Goal: Task Accomplishment & Management: Use online tool/utility

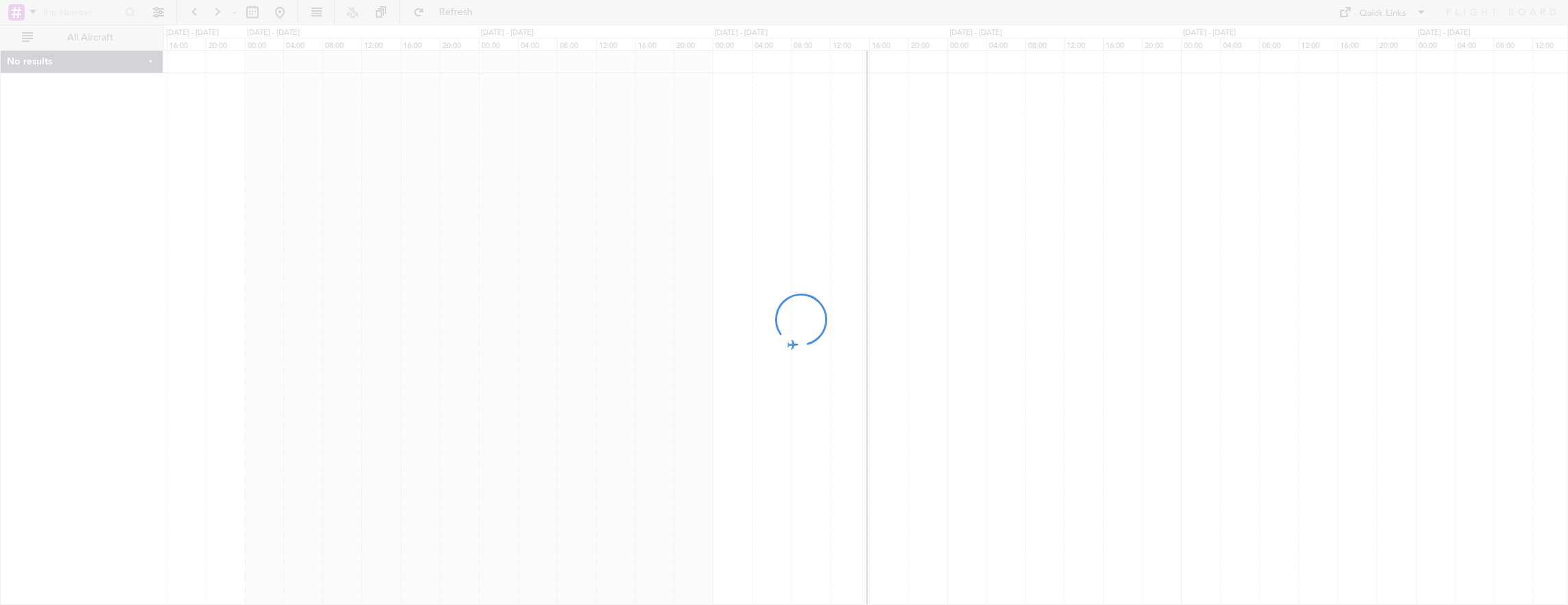
drag, startPoint x: 1165, startPoint y: 367, endPoint x: 616, endPoint y: 330, distance: 550.2
click at [616, 330] on div at bounding box center [784, 302] width 1568 height 605
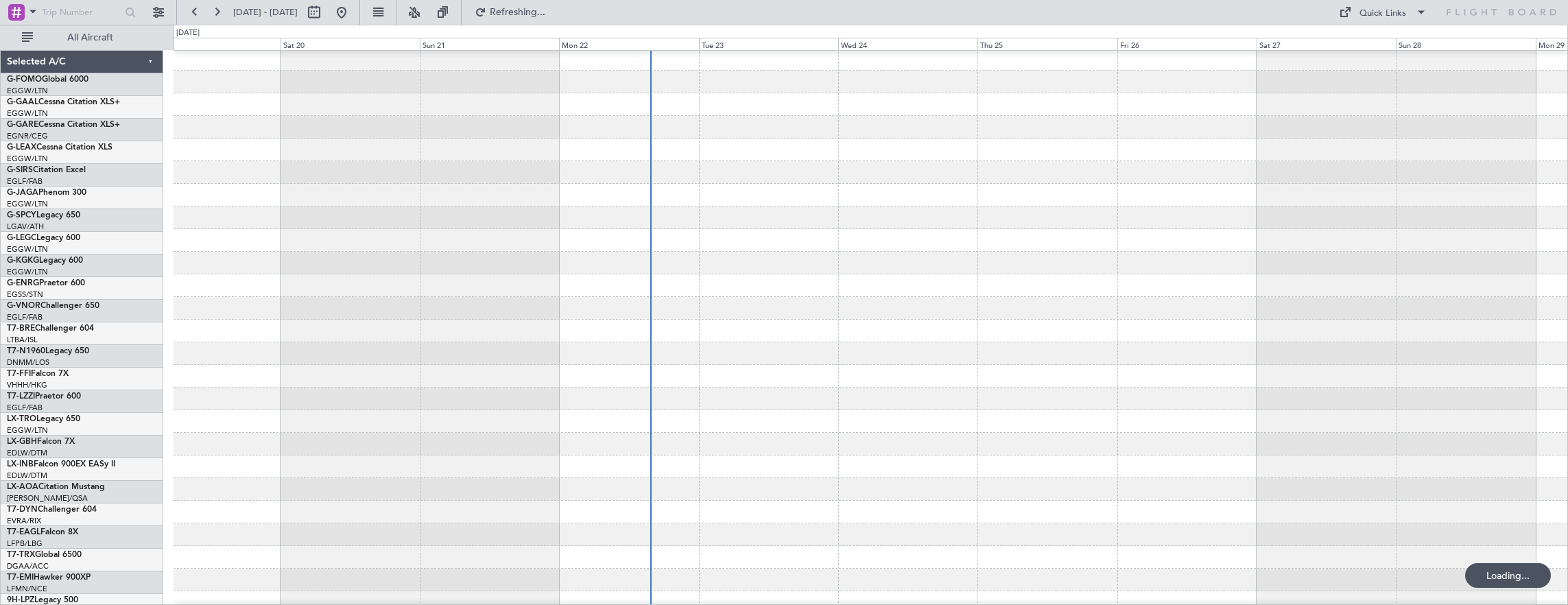
click at [818, 365] on div at bounding box center [871, 375] width 1394 height 23
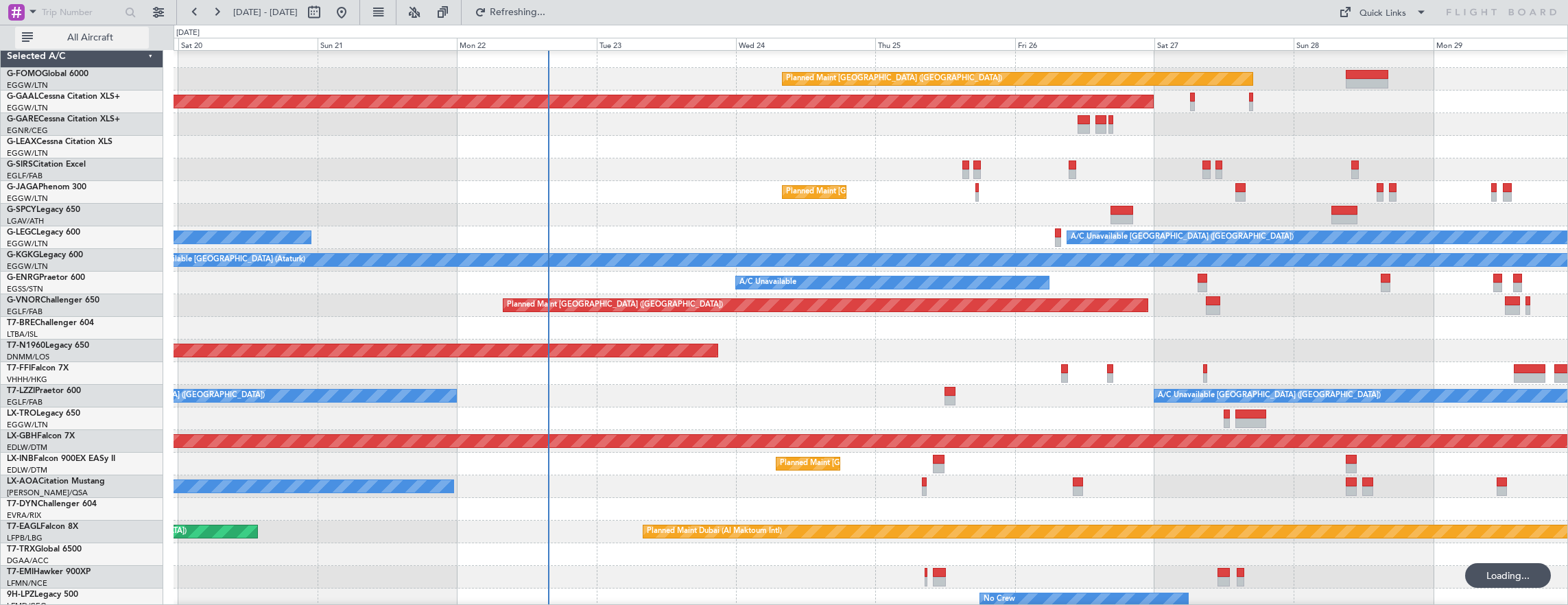
click at [94, 45] on button "All Aircraft" at bounding box center [82, 38] width 133 height 22
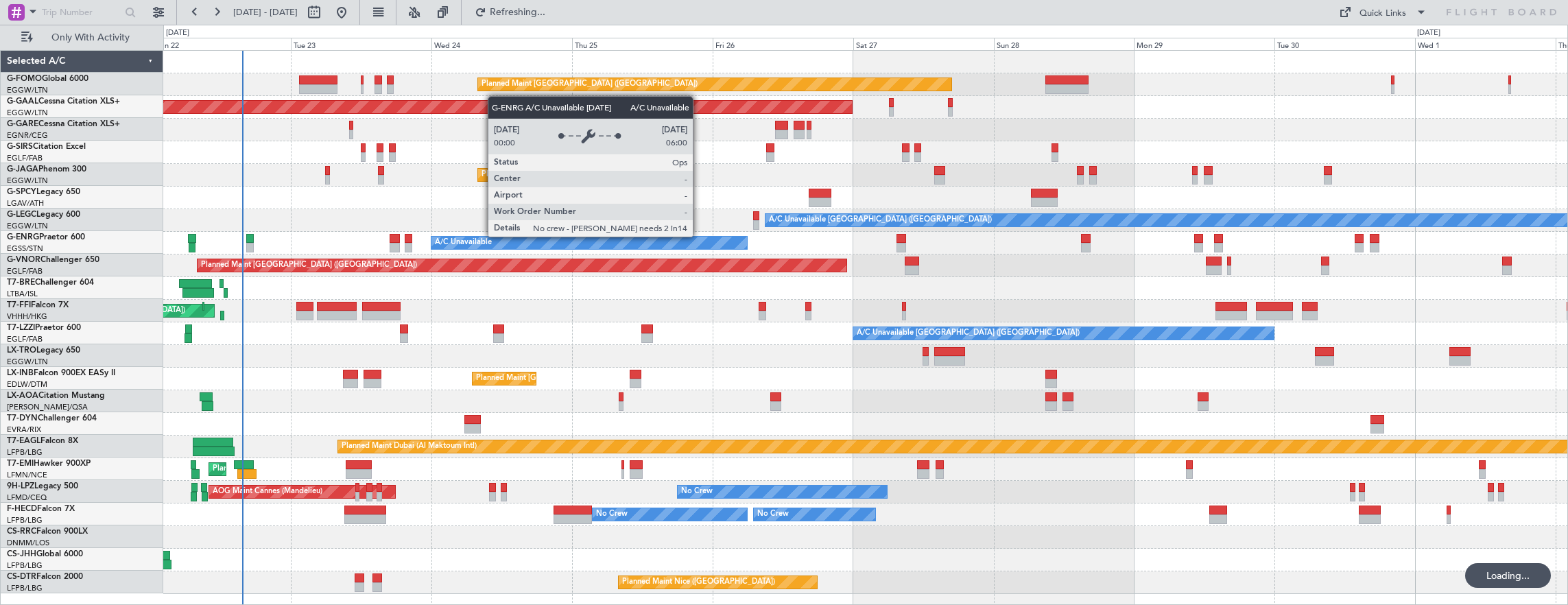
scroll to position [0, 0]
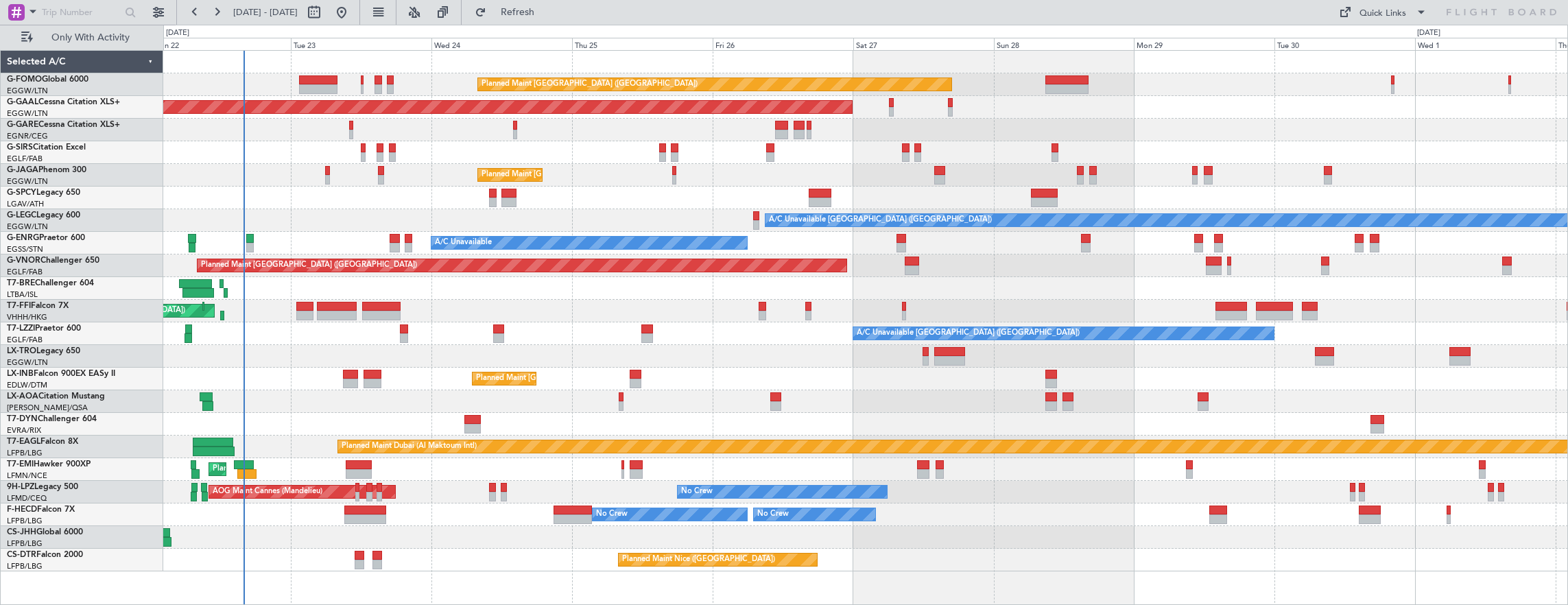
click at [781, 187] on div "Planned Maint [GEOGRAPHIC_DATA] ([GEOGRAPHIC_DATA]) Planned [GEOGRAPHIC_DATA] O…" at bounding box center [866, 311] width 1405 height 520
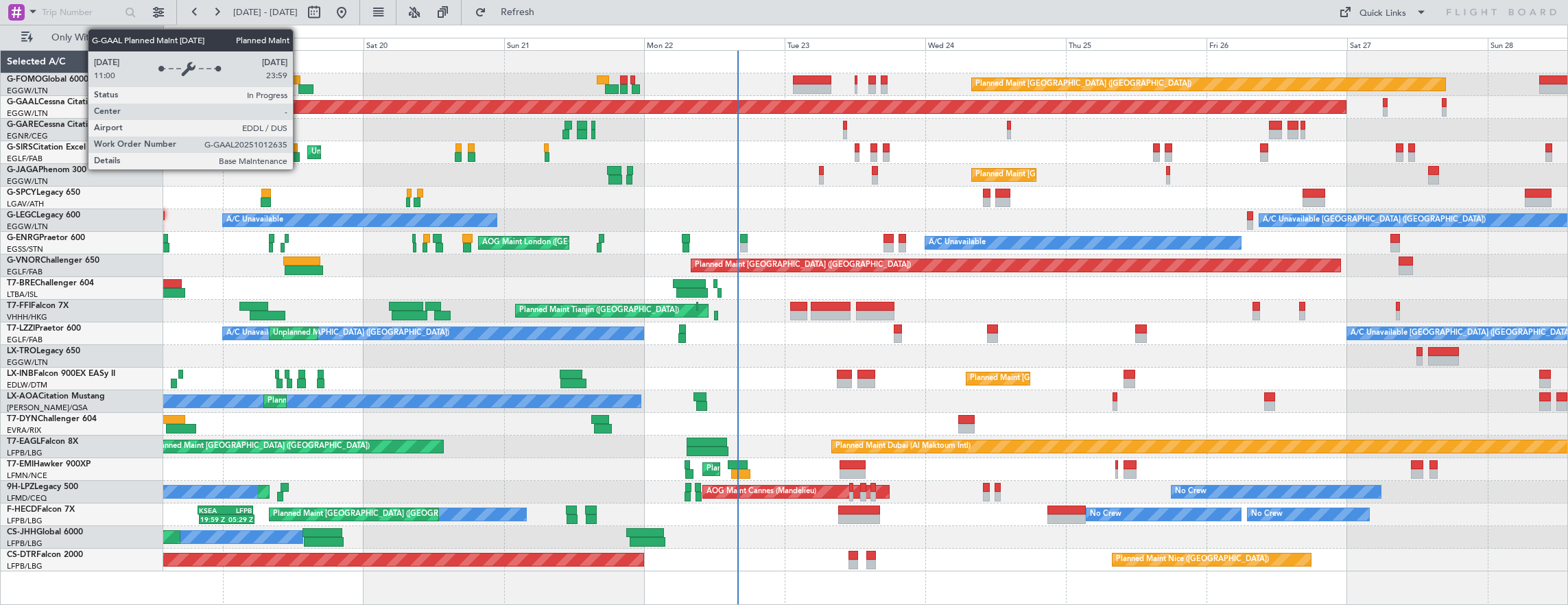
click at [743, 162] on div "Planned Maint [GEOGRAPHIC_DATA] ([GEOGRAPHIC_DATA]) Planned [GEOGRAPHIC_DATA] U…" at bounding box center [866, 311] width 1405 height 520
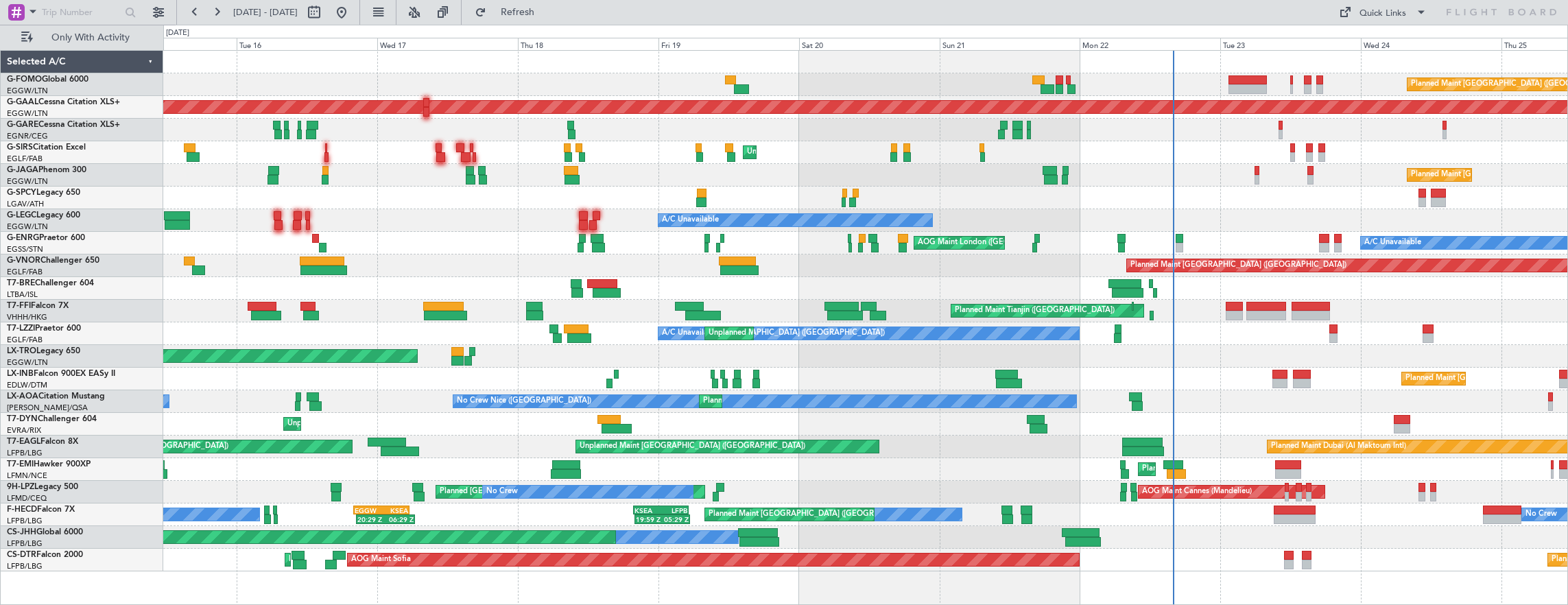
click at [691, 152] on div "Planned Maint [GEOGRAPHIC_DATA] ([GEOGRAPHIC_DATA]) OLBA 11:00 Z KTEB 22:45 Z 1…" at bounding box center [866, 311] width 1405 height 520
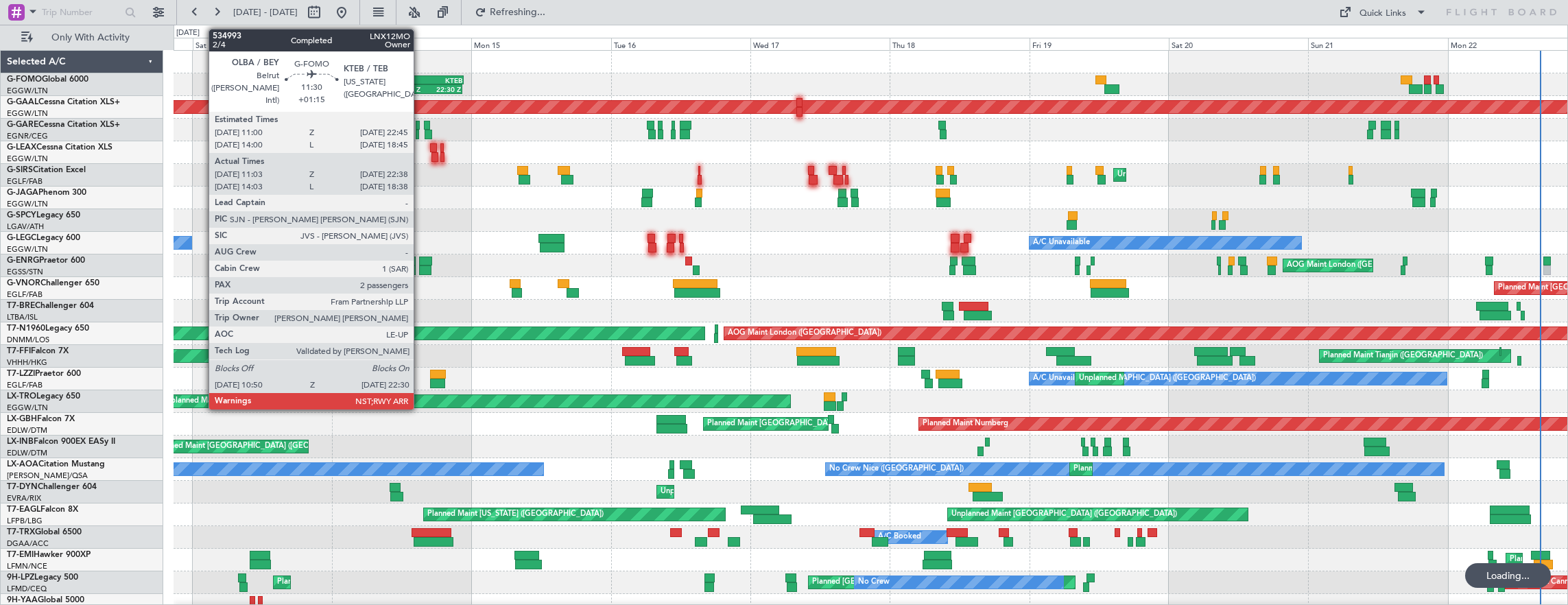
click at [421, 82] on div "OLBA" at bounding box center [412, 80] width 33 height 8
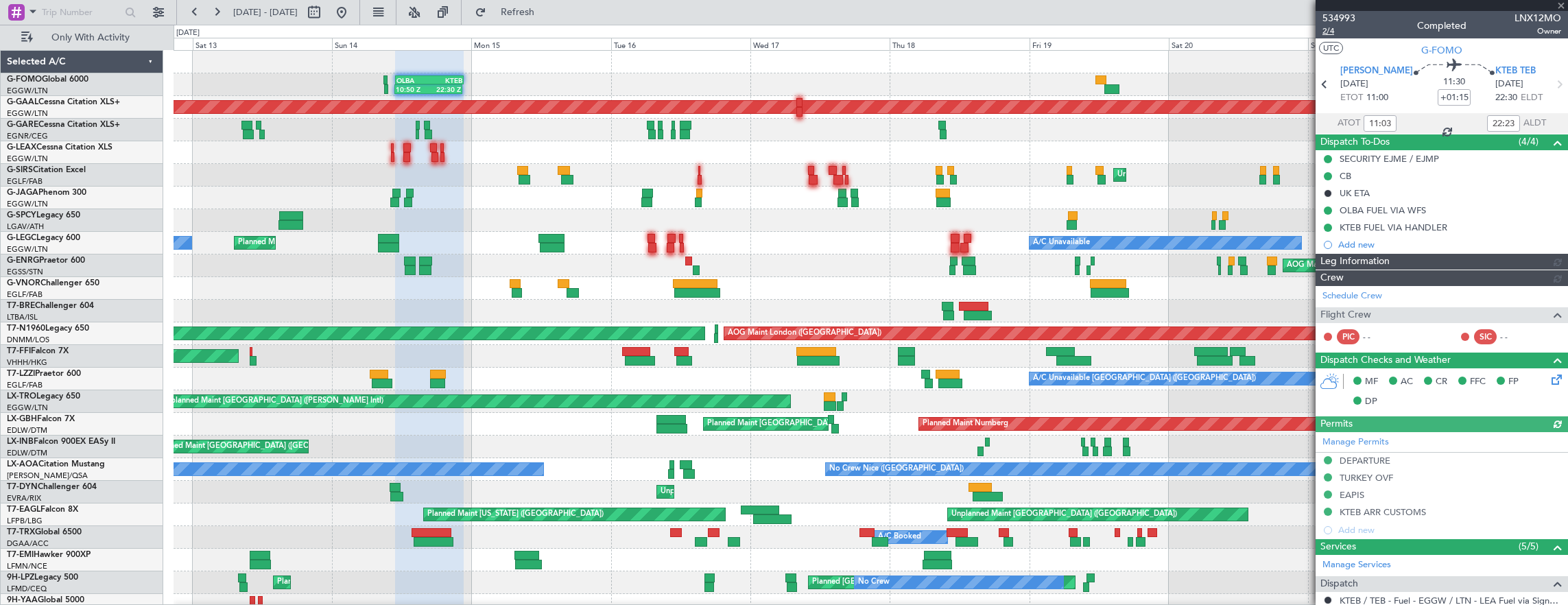
click at [1337, 36] on span "2/4" at bounding box center [1338, 31] width 33 height 12
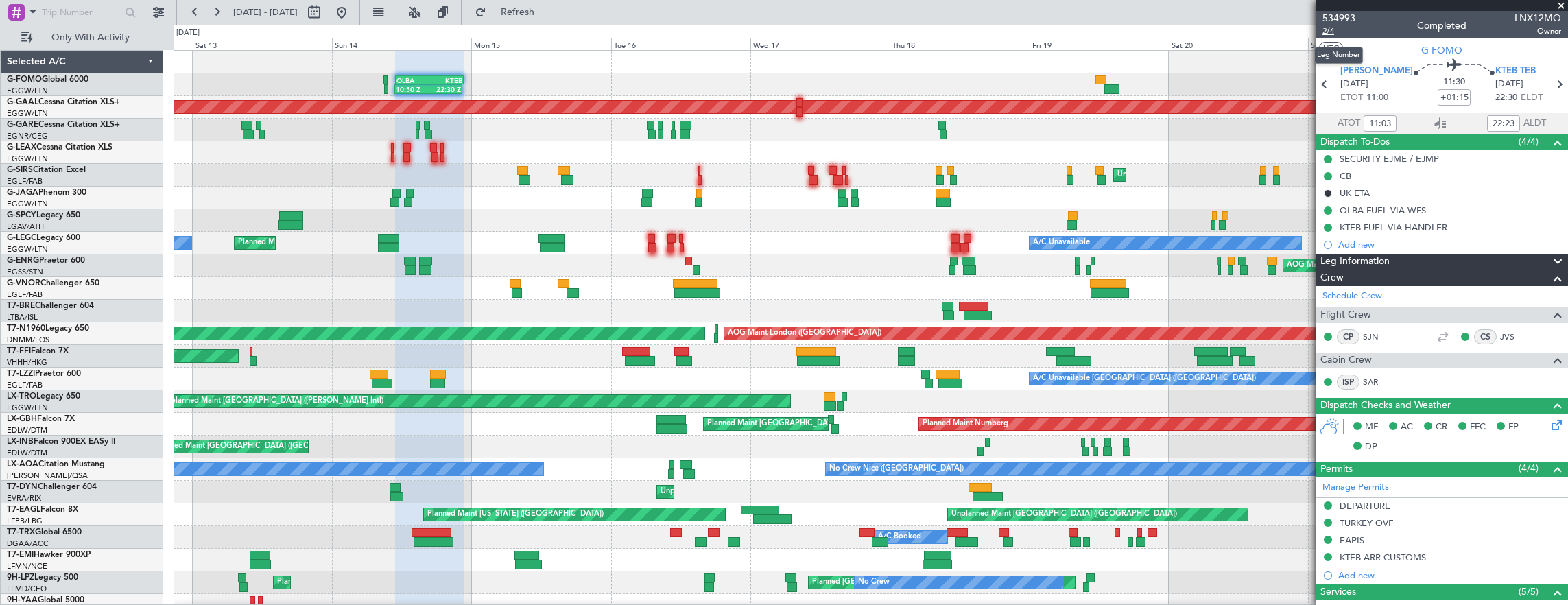
click at [1336, 31] on span "2/4" at bounding box center [1338, 31] width 33 height 12
click at [325, 14] on button at bounding box center [314, 13] width 22 height 22
select select "9"
select select "2025"
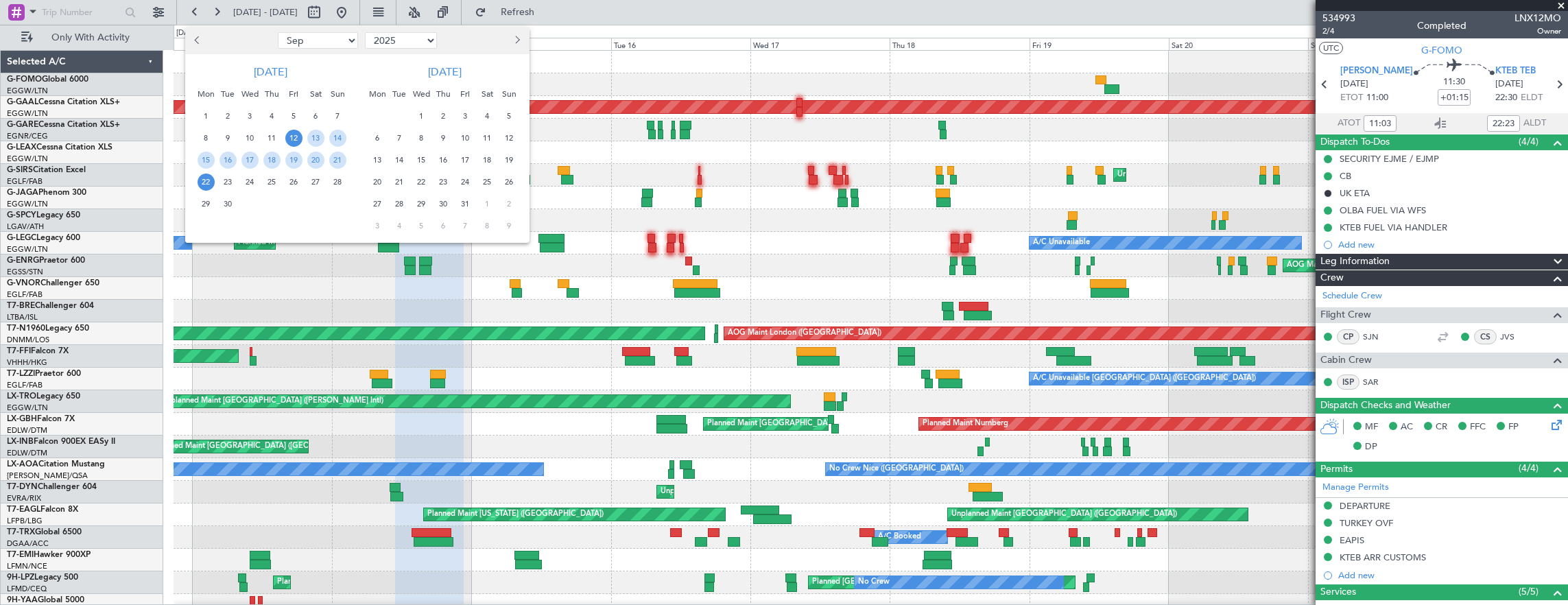
click at [380, 13] on div at bounding box center [784, 302] width 1568 height 605
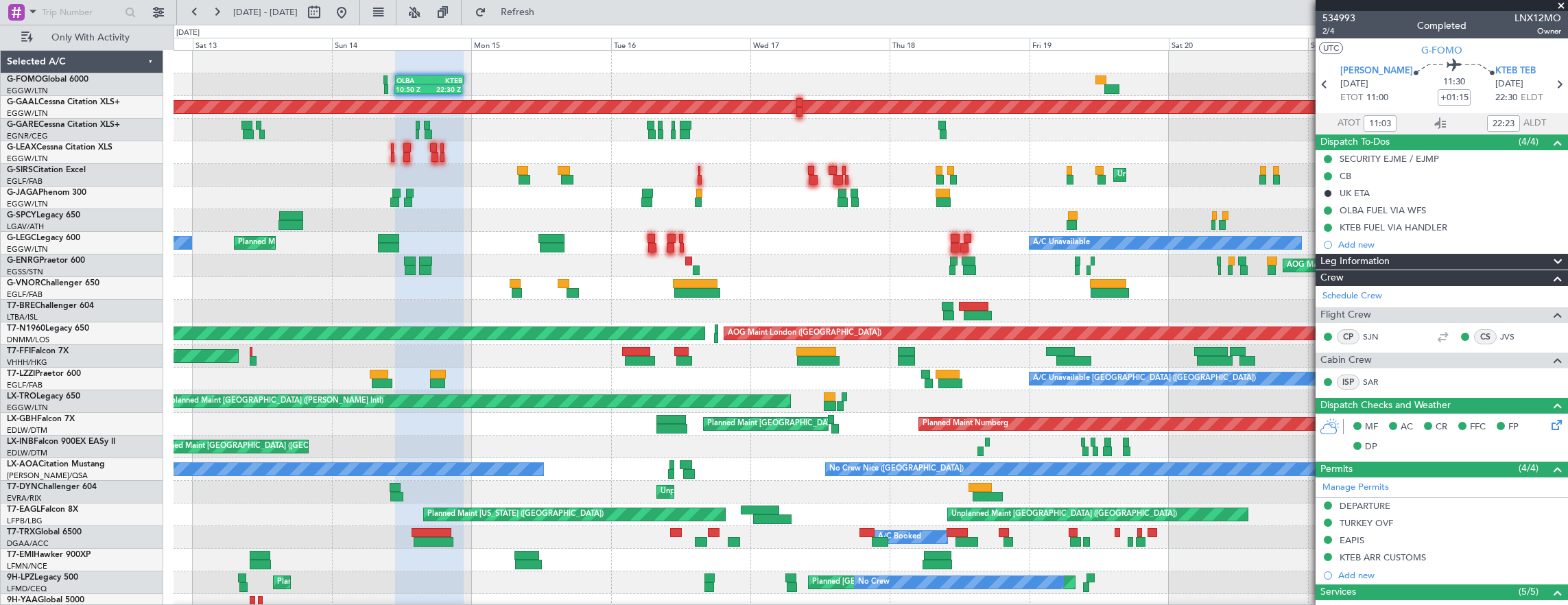
click at [352, 13] on button at bounding box center [341, 13] width 22 height 22
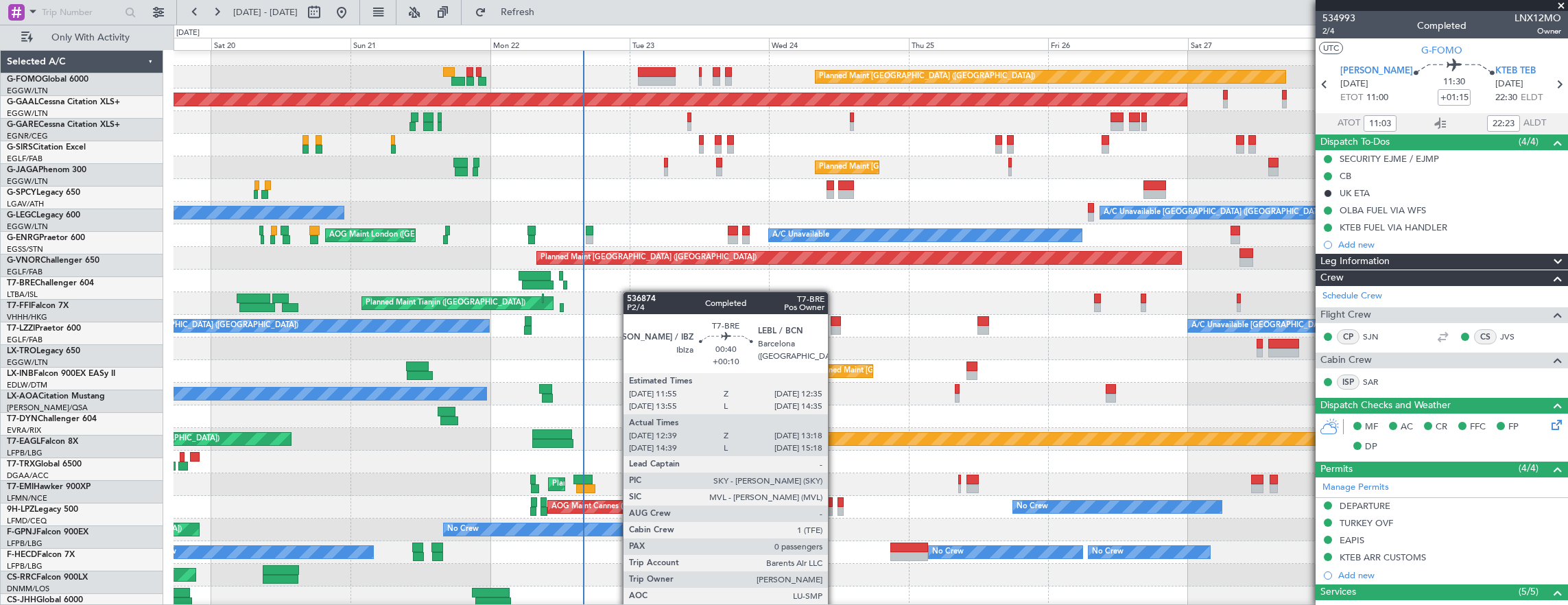
click at [565, 289] on div at bounding box center [871, 280] width 1394 height 23
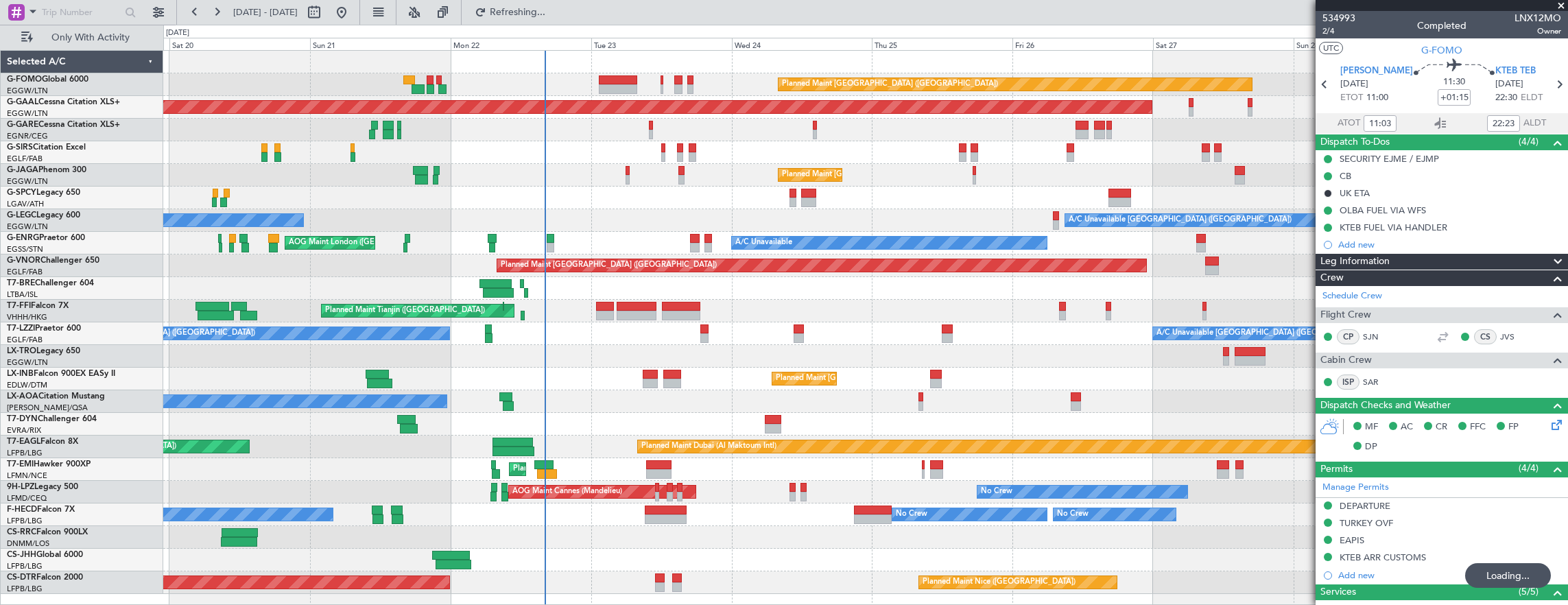
click at [472, 306] on div "Planned Maint [GEOGRAPHIC_DATA] ([GEOGRAPHIC_DATA]) Planned [GEOGRAPHIC_DATA] U…" at bounding box center [866, 321] width 1405 height 543
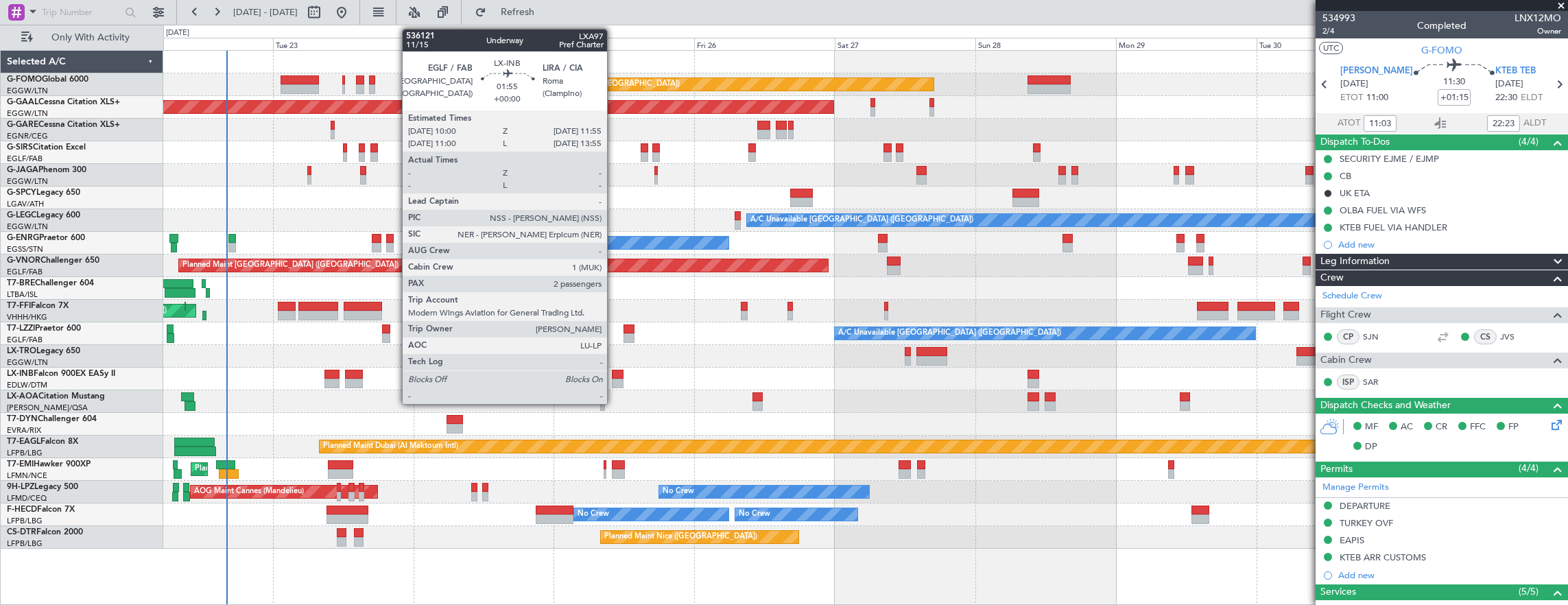
click at [614, 375] on div at bounding box center [617, 374] width 12 height 10
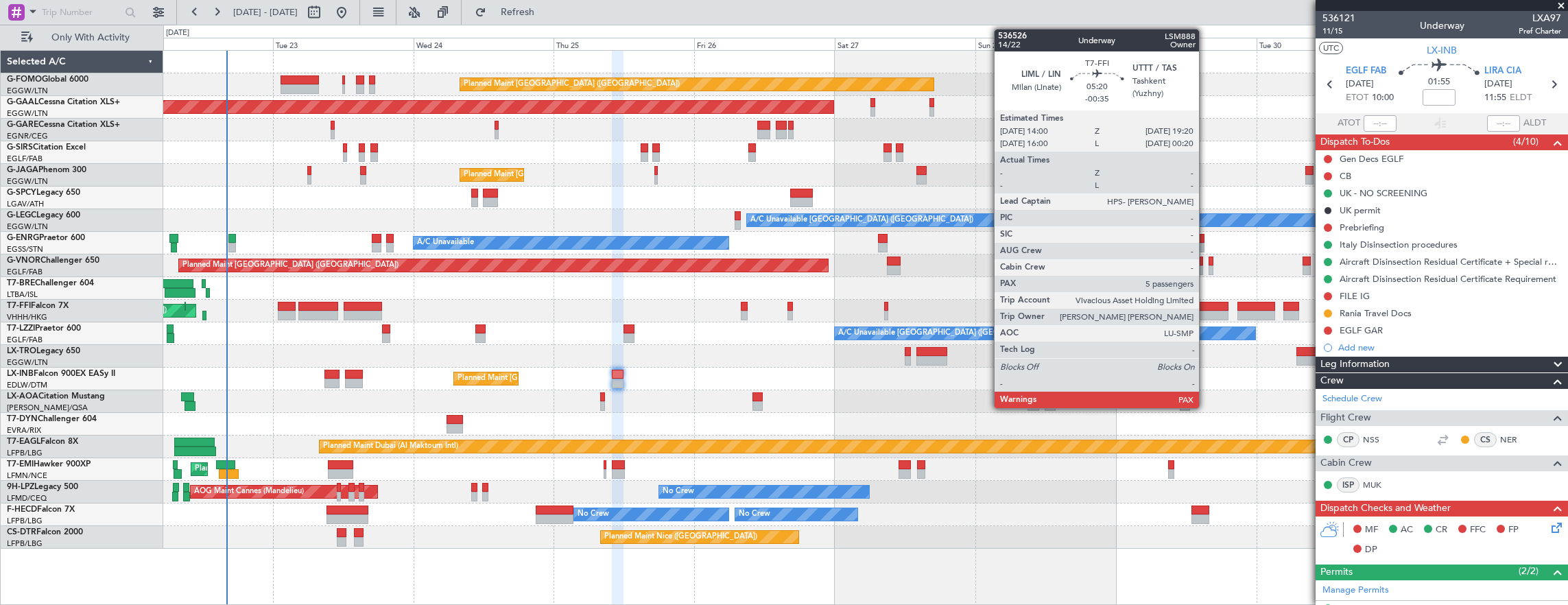
click at [1206, 304] on div at bounding box center [1212, 306] width 32 height 10
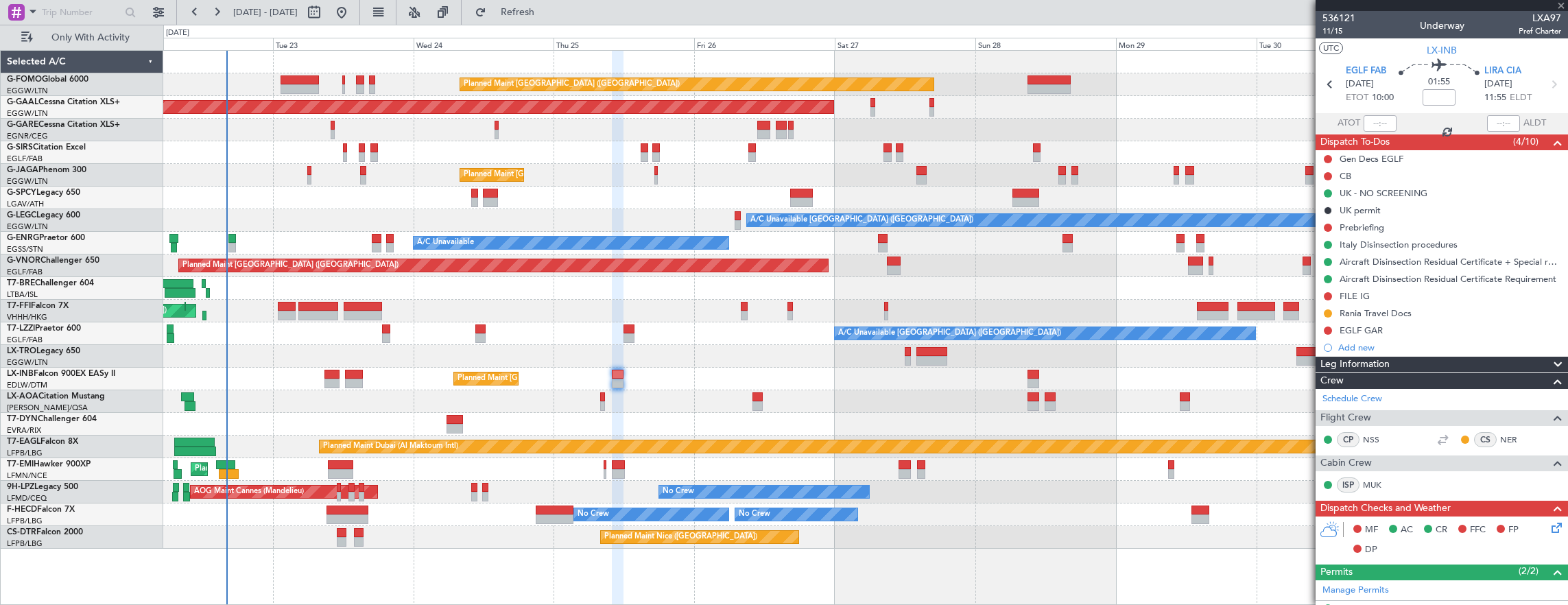
type input "-00:35"
type input "5"
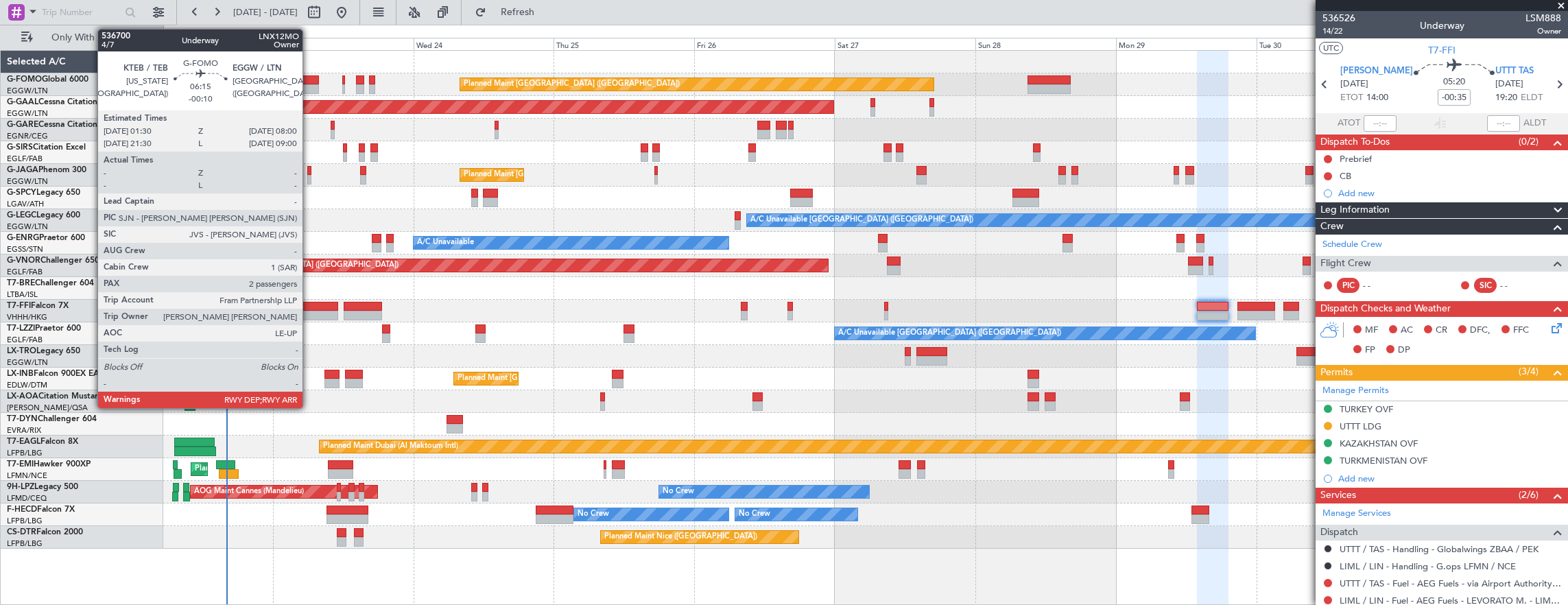
click at [277, 84] on div "Planned Maint [GEOGRAPHIC_DATA] ([GEOGRAPHIC_DATA])" at bounding box center [866, 84] width 1405 height 23
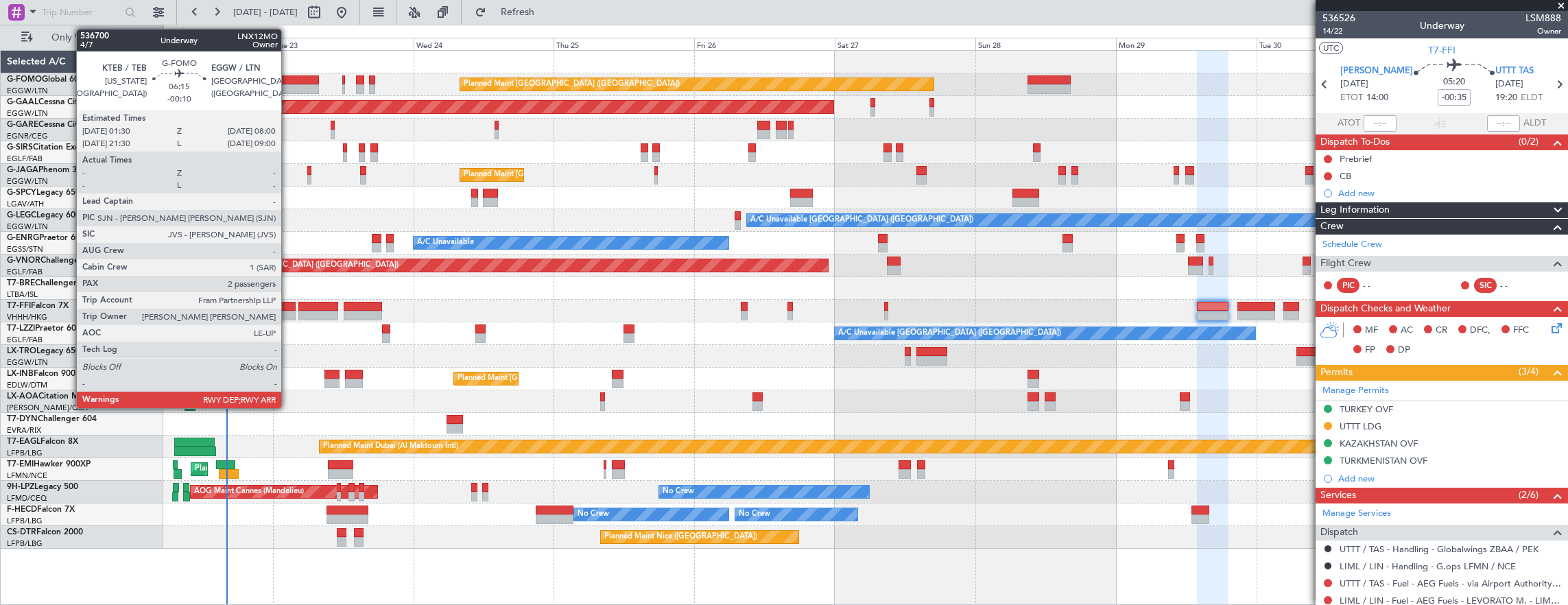
click at [288, 85] on div at bounding box center [299, 89] width 39 height 10
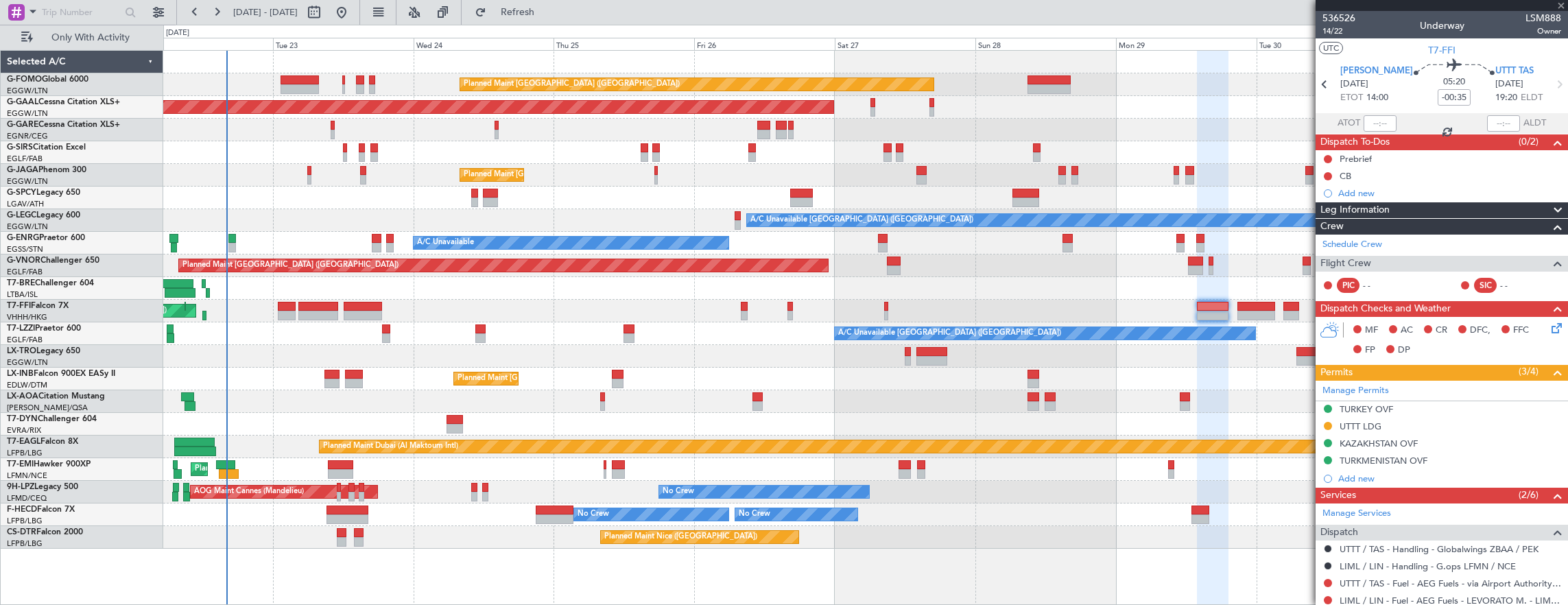
type input "-00:10"
type input "2"
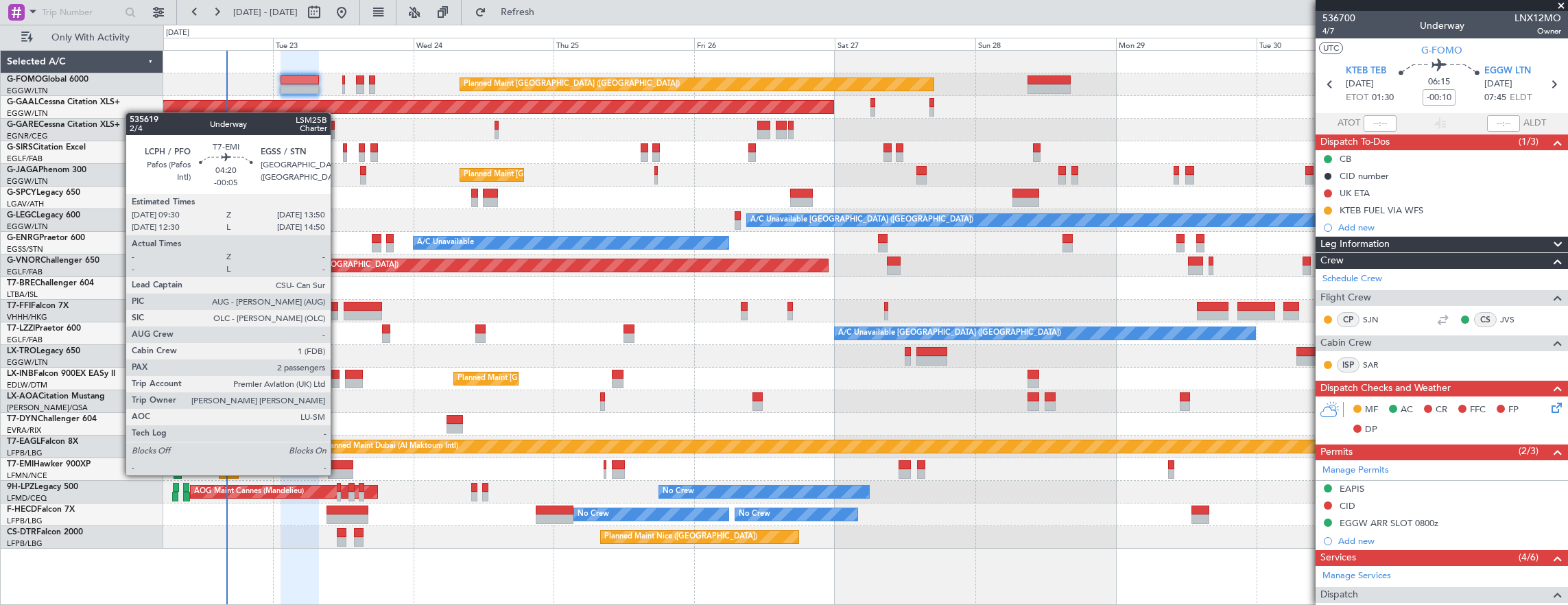
click at [338, 474] on div at bounding box center [340, 474] width 25 height 10
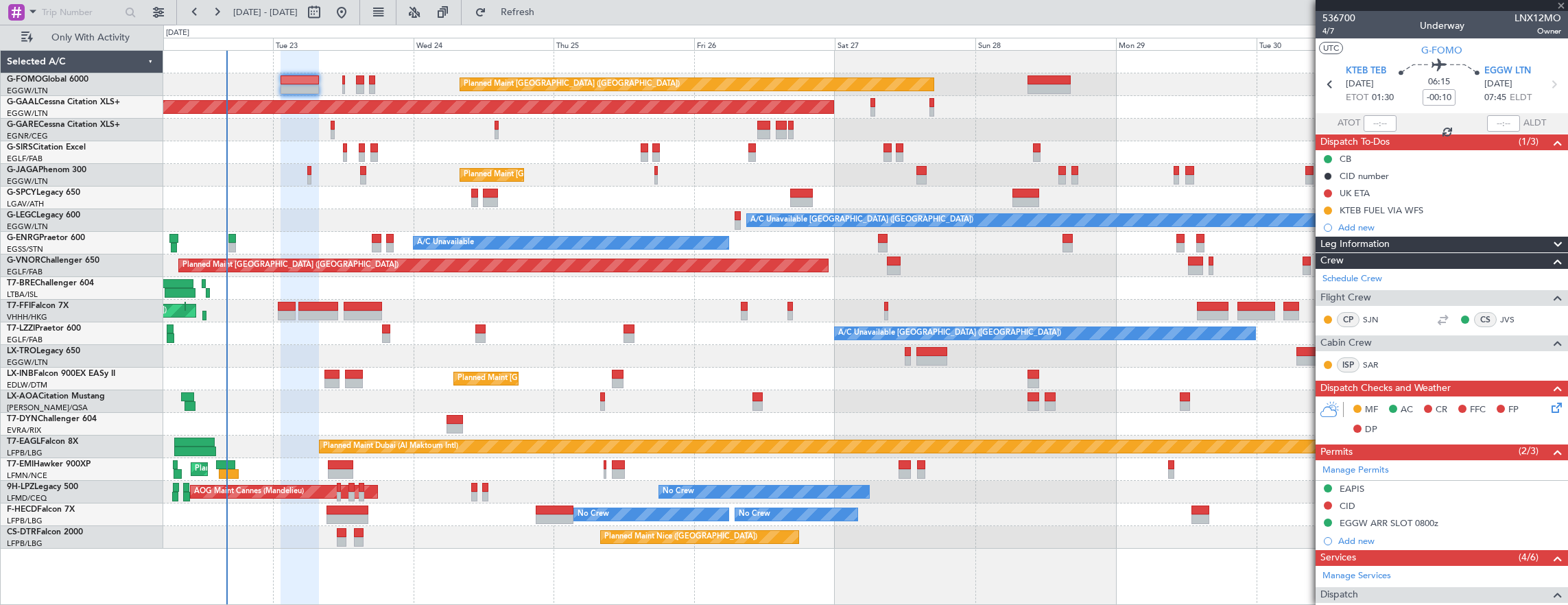
type input "-00:05"
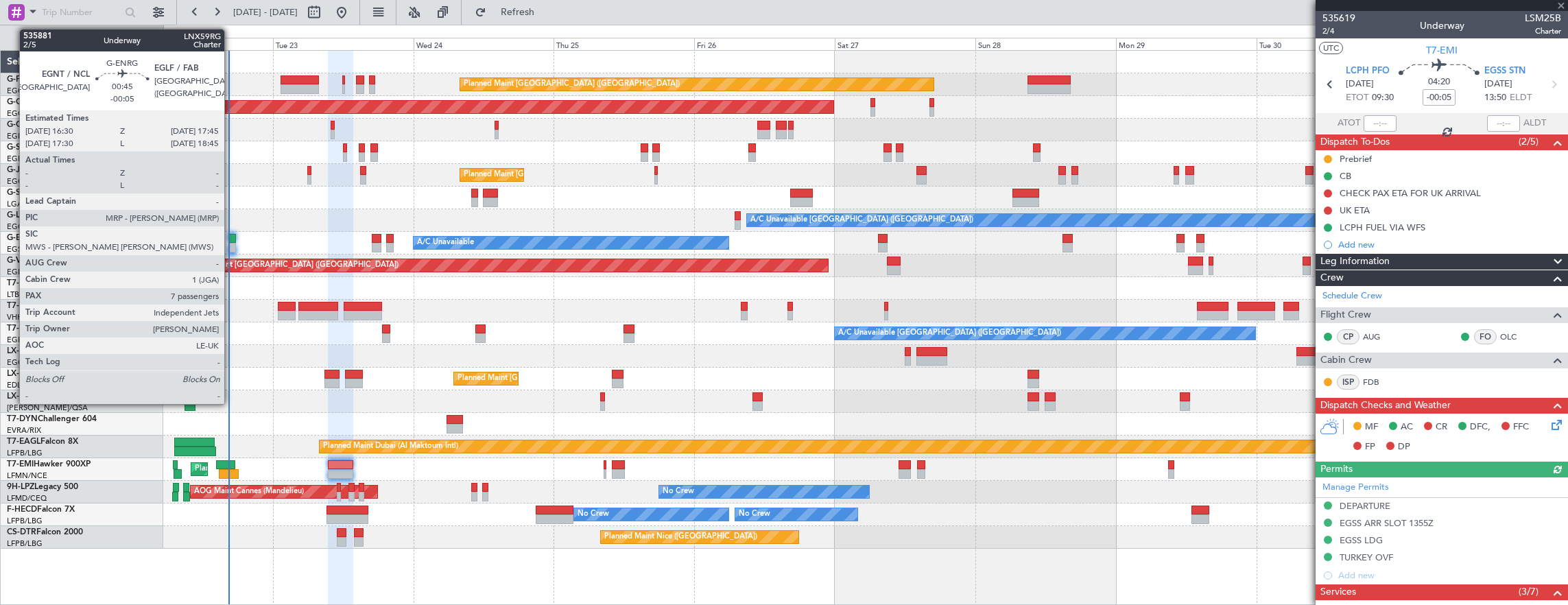
click at [231, 244] on div at bounding box center [232, 248] width 7 height 10
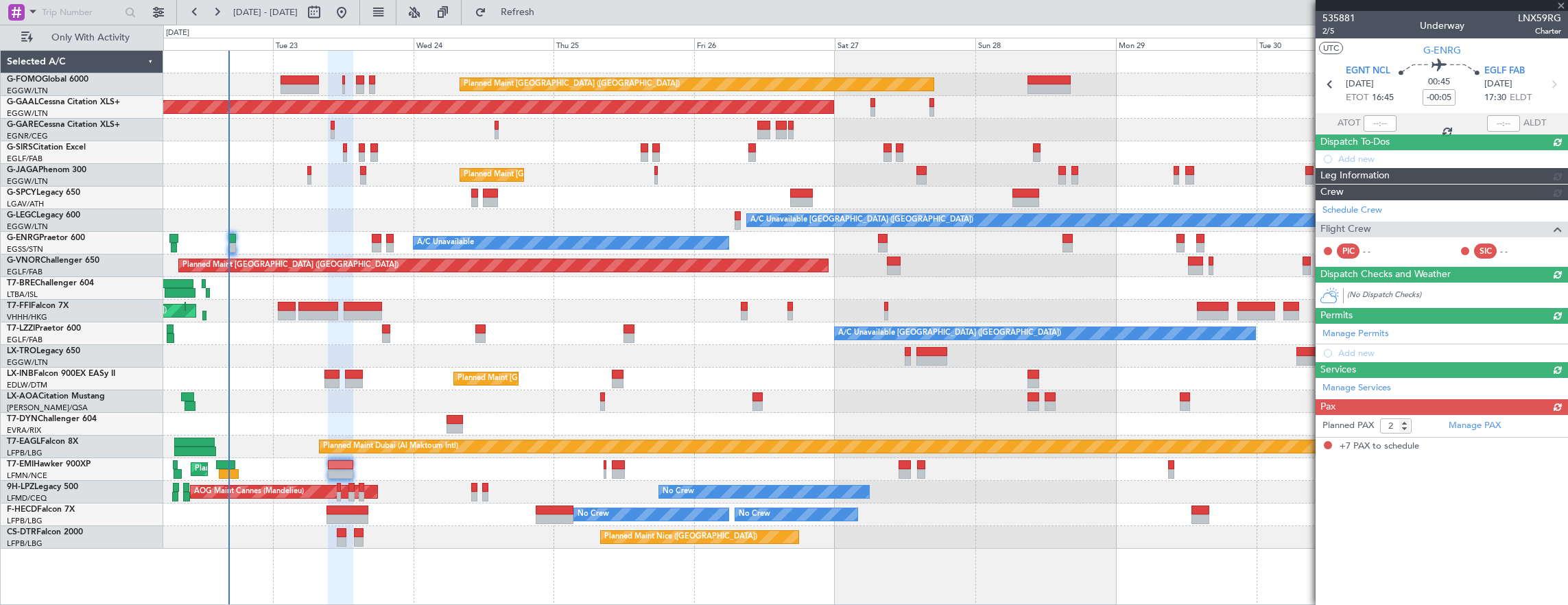
type input "7"
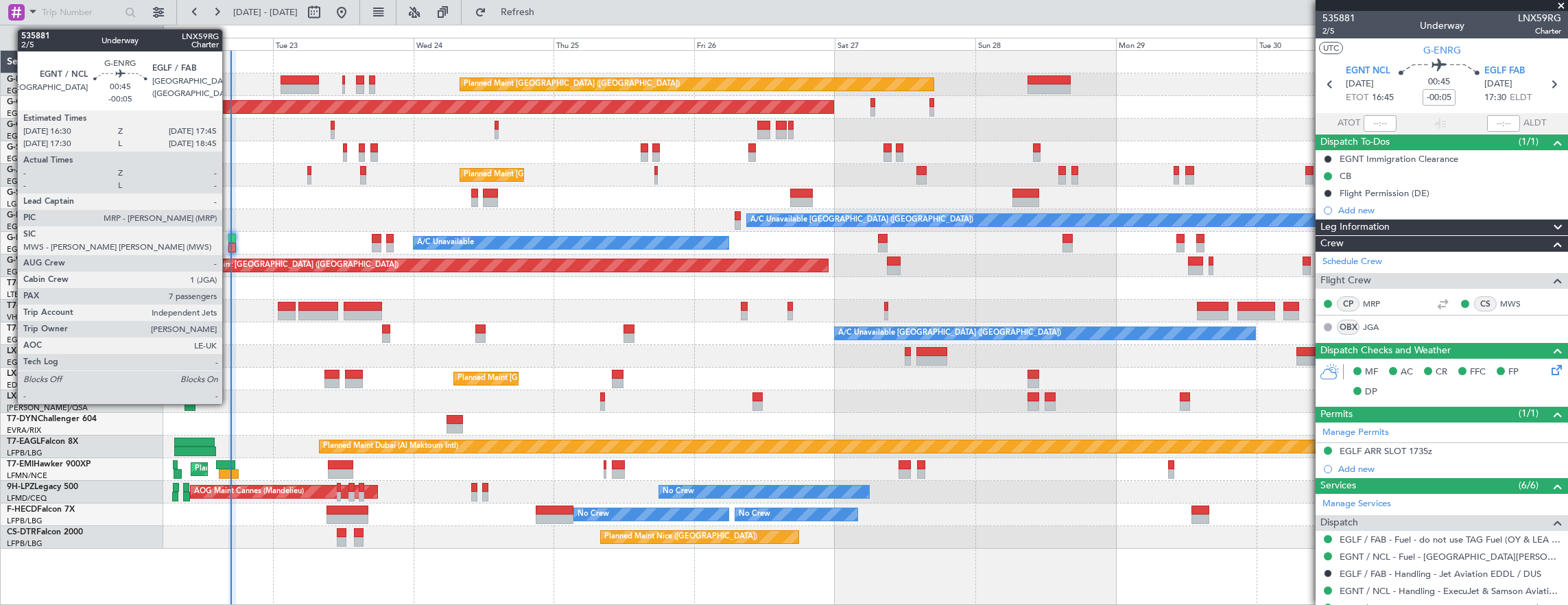
click at [229, 247] on div at bounding box center [232, 248] width 7 height 10
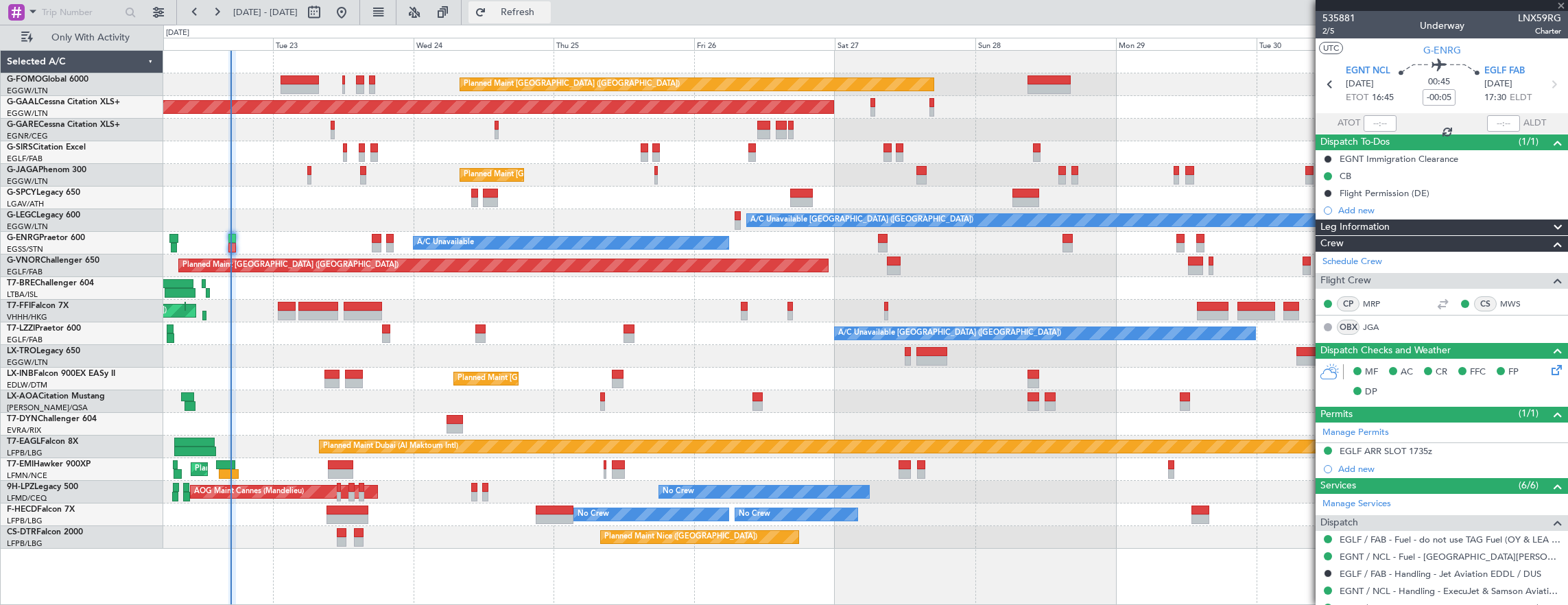
click at [545, 16] on span "Refresh" at bounding box center [518, 12] width 58 height 10
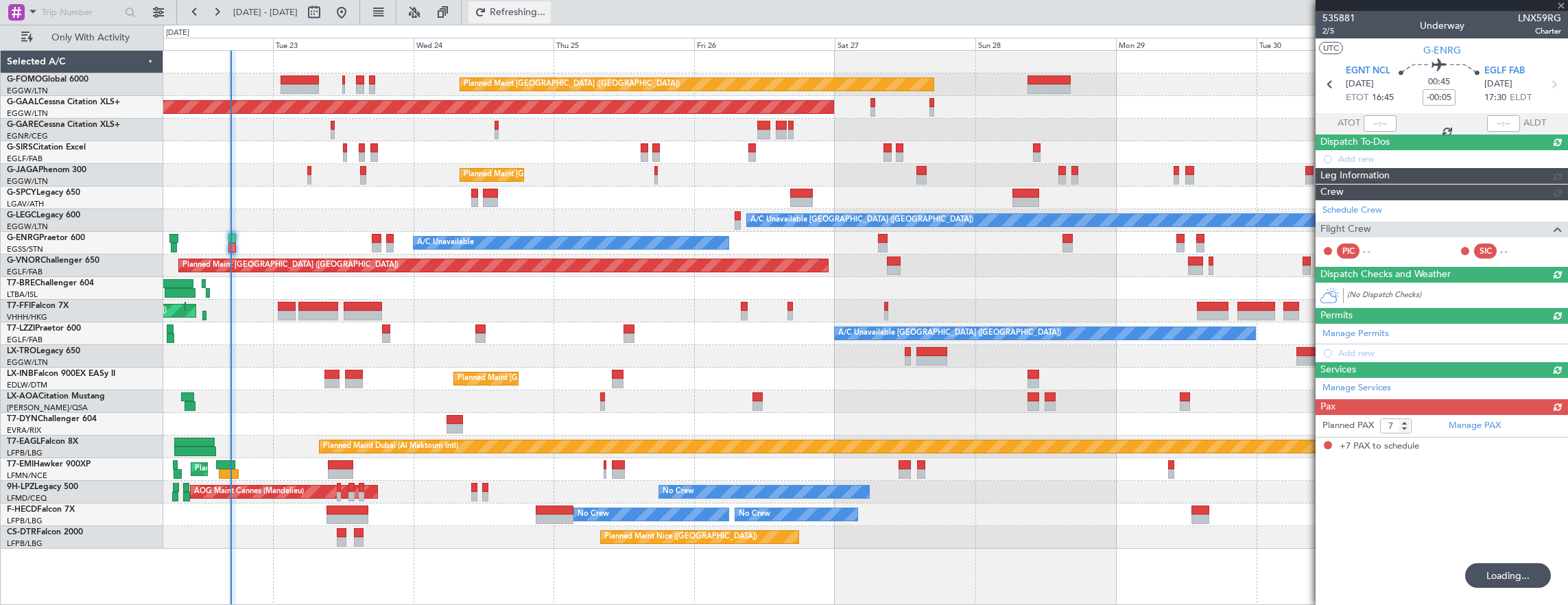
type input "16:46"
